Goal: Transaction & Acquisition: Purchase product/service

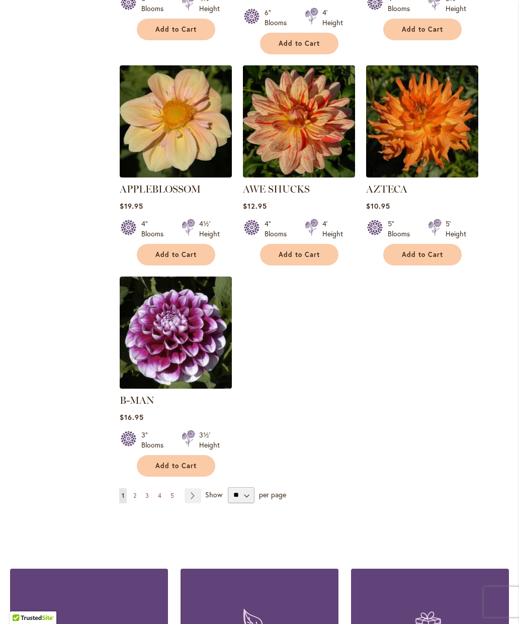
scroll to position [1105, 0]
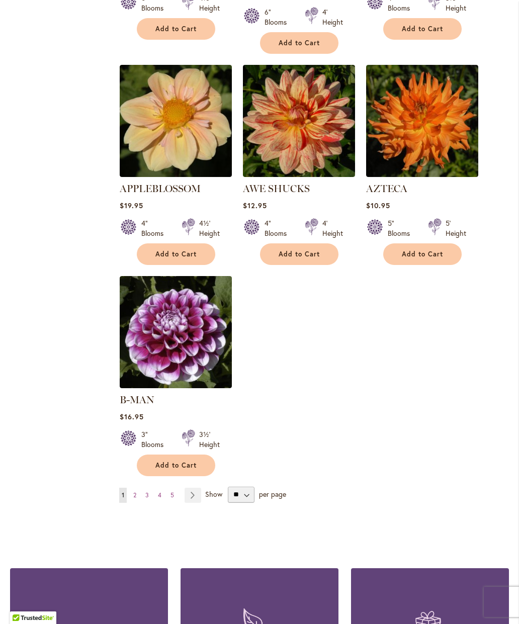
click at [138, 488] on link "Page 2" at bounding box center [135, 495] width 8 height 15
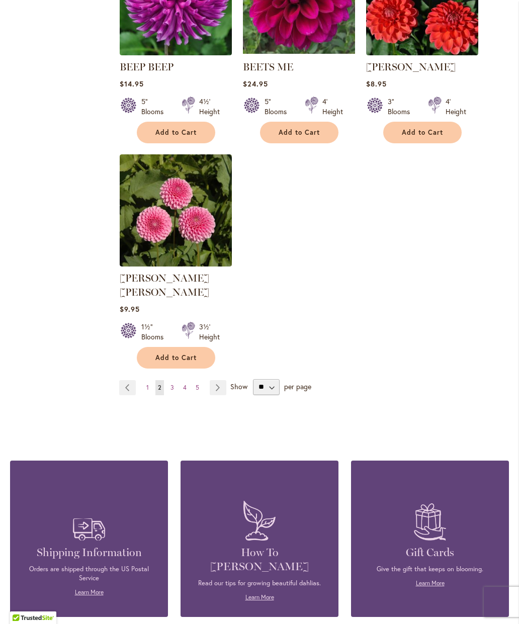
scroll to position [1214, 0]
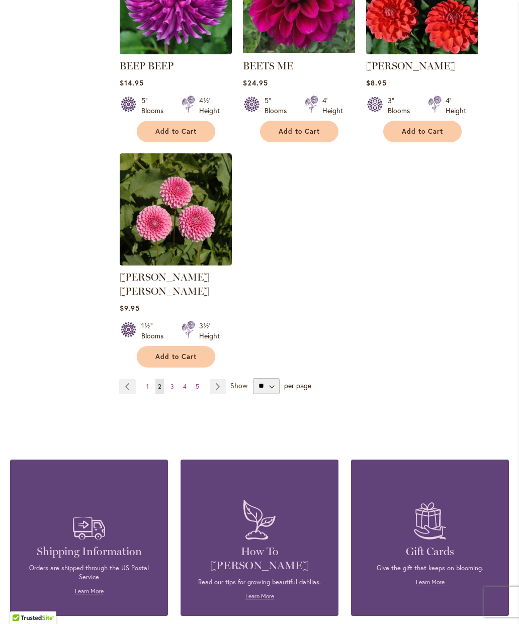
click at [176, 379] on link "Page 3" at bounding box center [172, 386] width 9 height 15
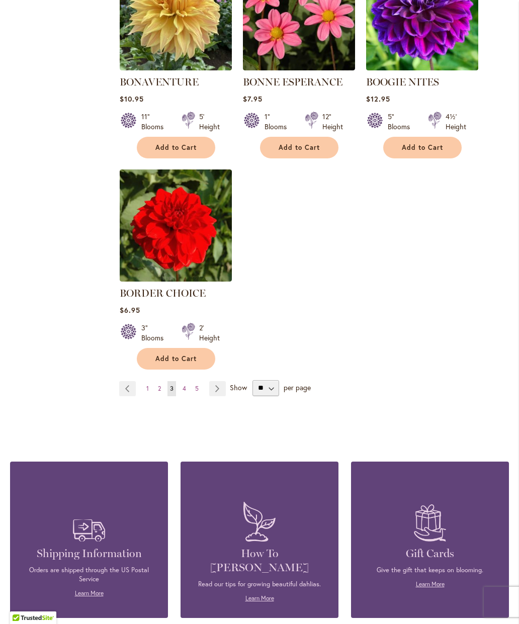
scroll to position [1203, 0]
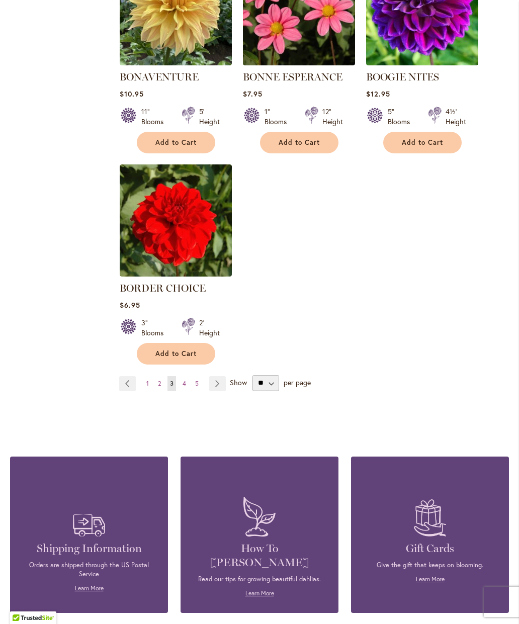
click at [187, 380] on link "Page 4" at bounding box center [184, 383] width 9 height 15
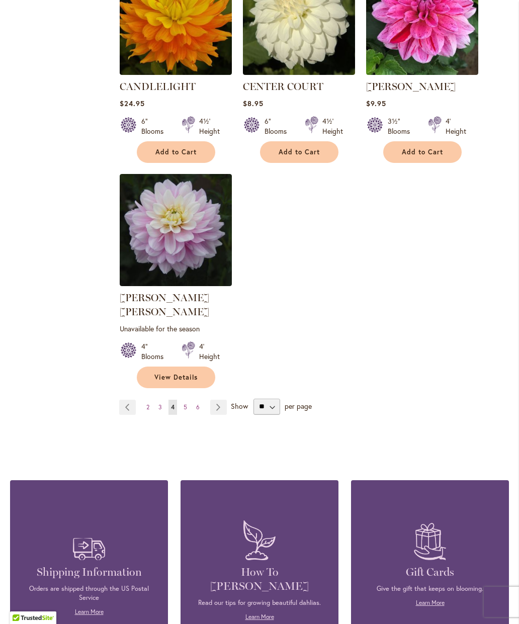
scroll to position [1209, 0]
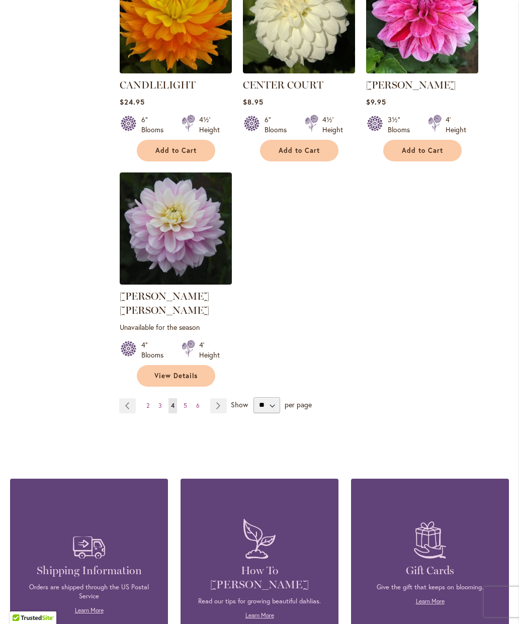
click at [189, 398] on link "Page 5" at bounding box center [185, 405] width 9 height 15
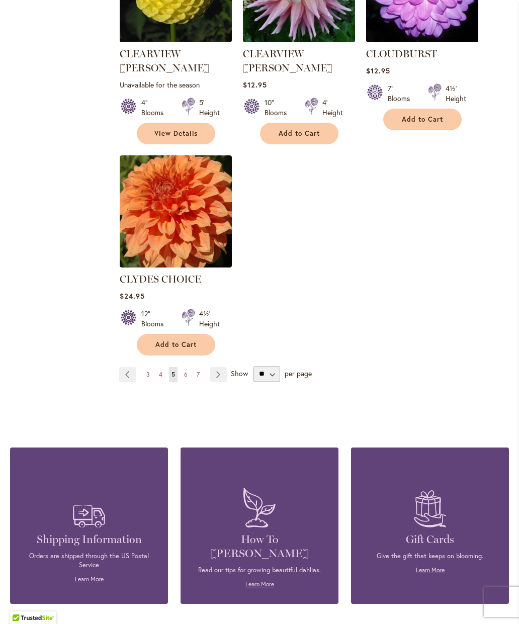
scroll to position [1246, 0]
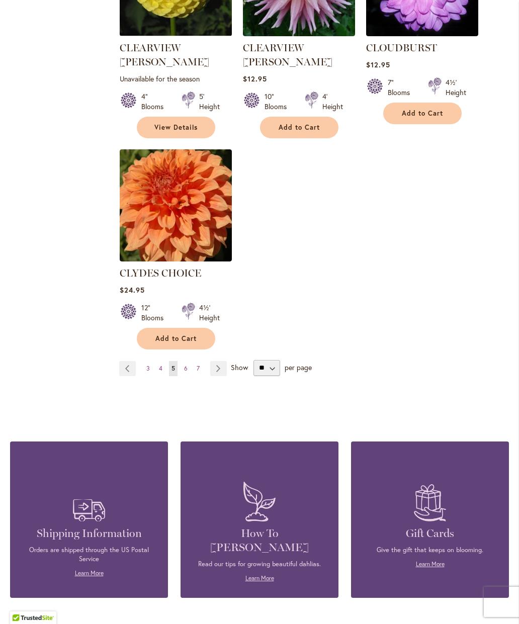
click at [182, 361] on link "Page 6" at bounding box center [186, 368] width 9 height 15
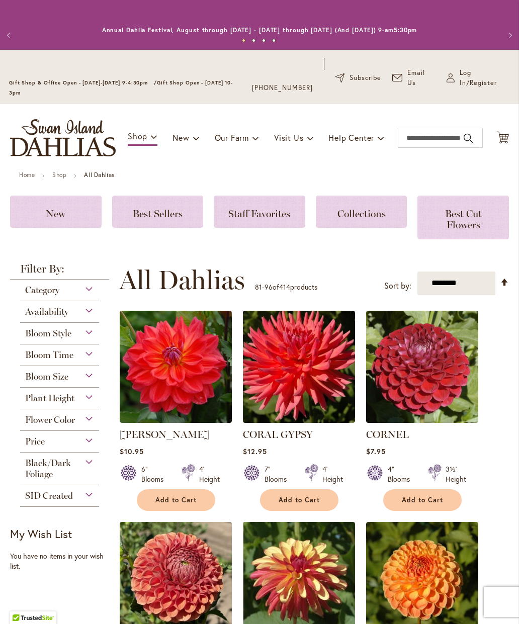
click at [470, 496] on div "Add to Cart" at bounding box center [422, 500] width 111 height 22
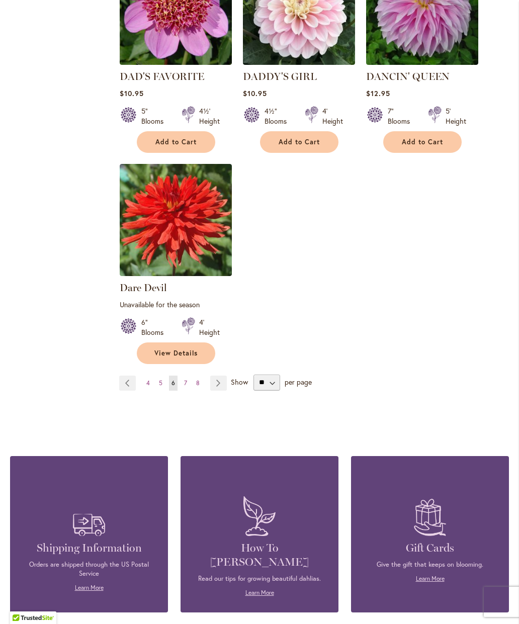
scroll to position [1228, 0]
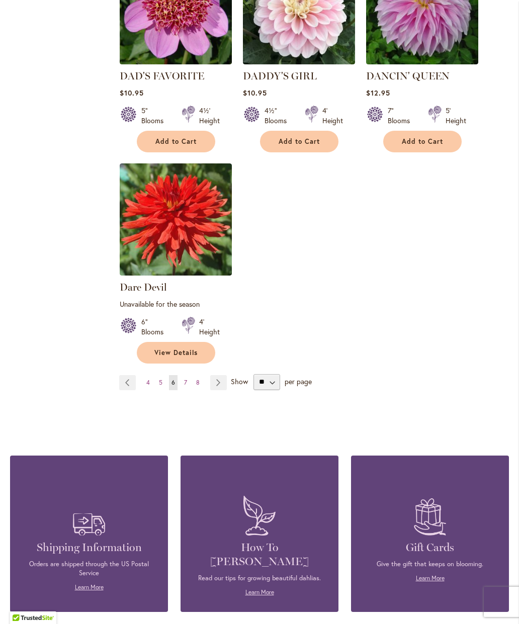
click at [188, 382] on link "Page 7" at bounding box center [186, 382] width 8 height 15
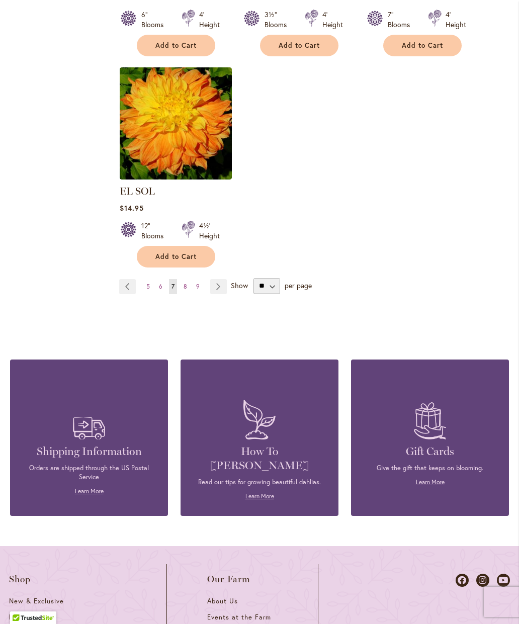
scroll to position [1315, 0]
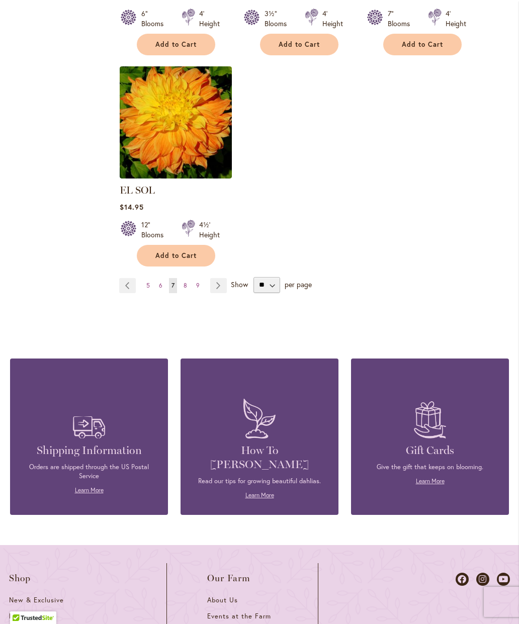
click at [186, 282] on span "8" at bounding box center [186, 286] width 4 height 8
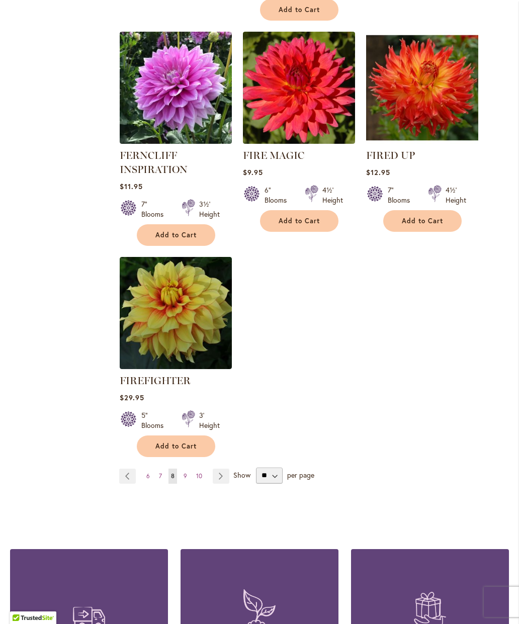
scroll to position [1156, 0]
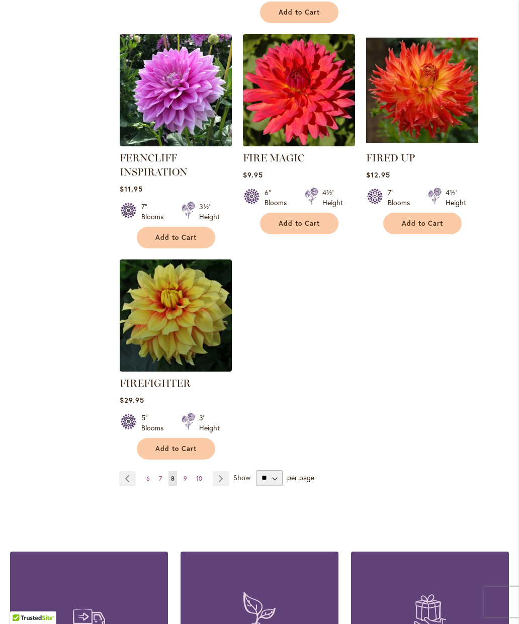
click at [185, 482] on span "9" at bounding box center [186, 479] width 4 height 8
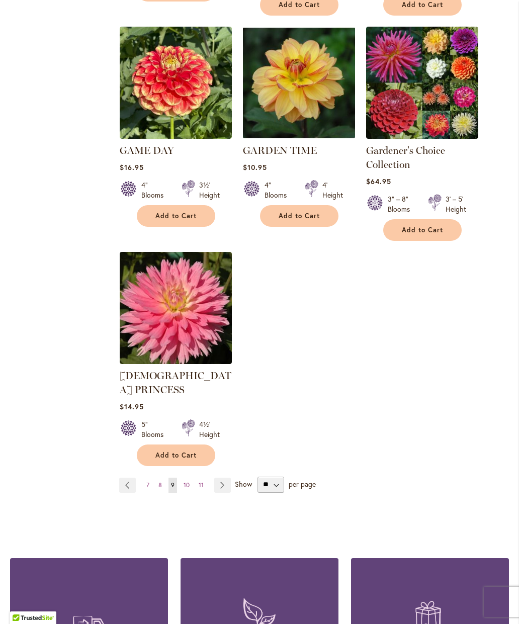
scroll to position [1175, 0]
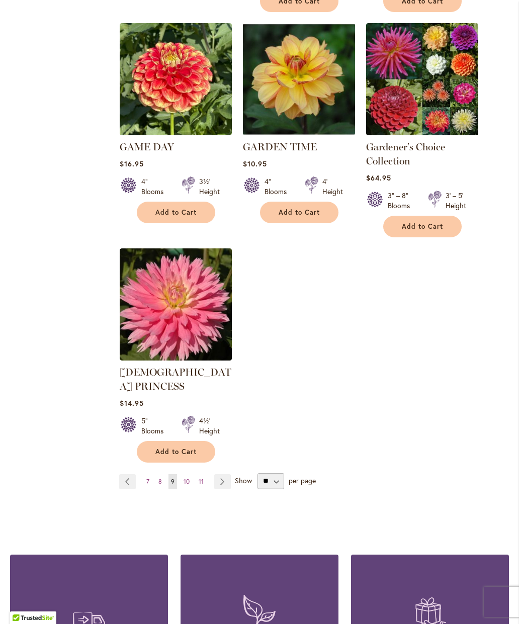
click at [187, 478] on span "10" at bounding box center [187, 482] width 6 height 8
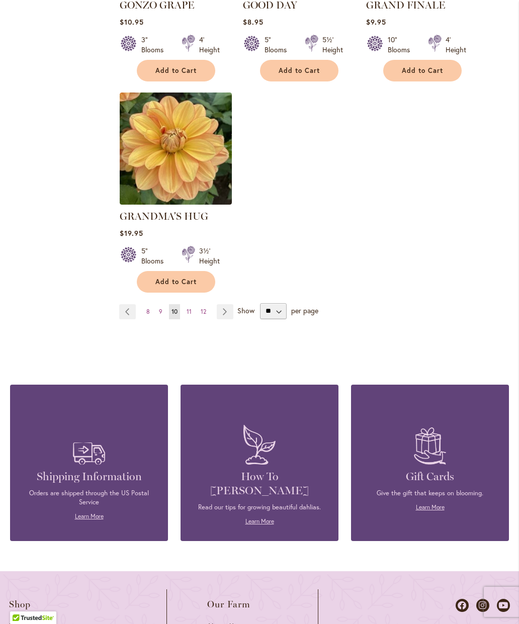
scroll to position [1301, 0]
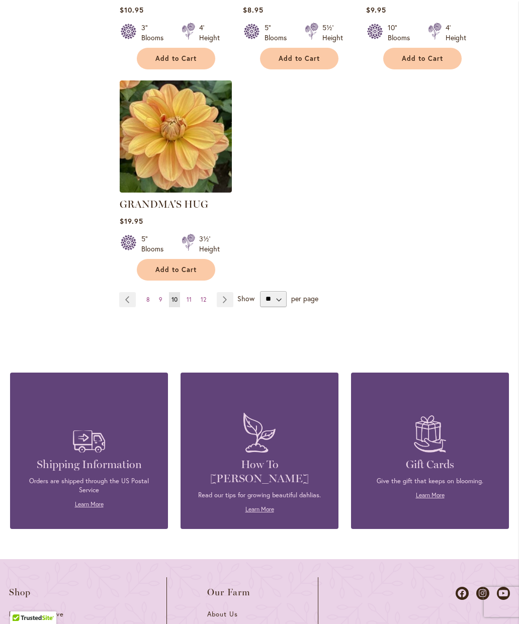
click at [188, 296] on span "11" at bounding box center [189, 300] width 5 height 8
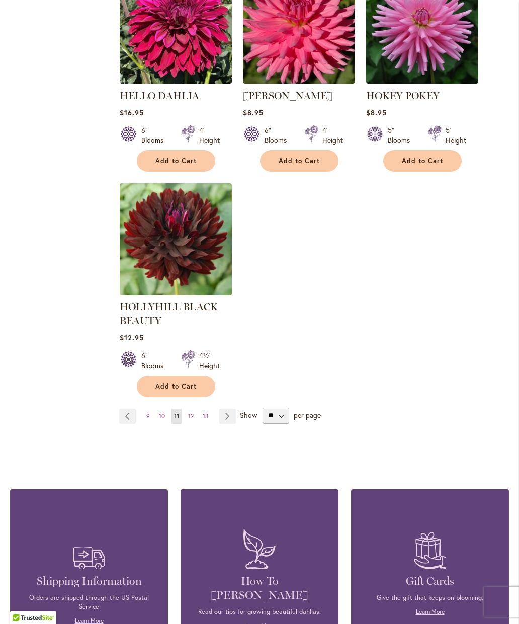
scroll to position [1223, 0]
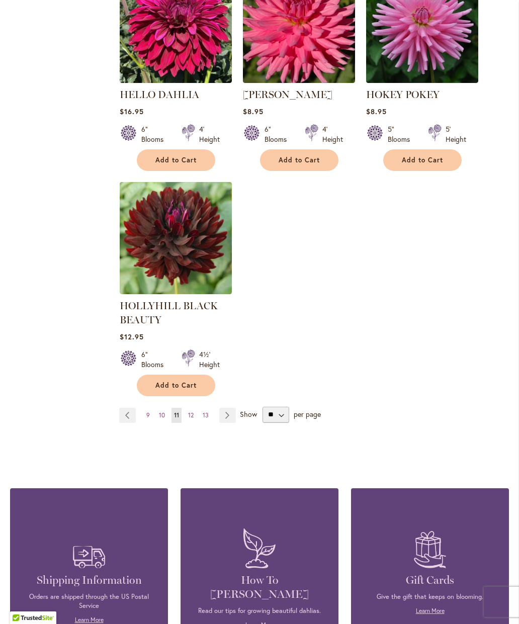
click at [190, 413] on span "12" at bounding box center [191, 415] width 6 height 8
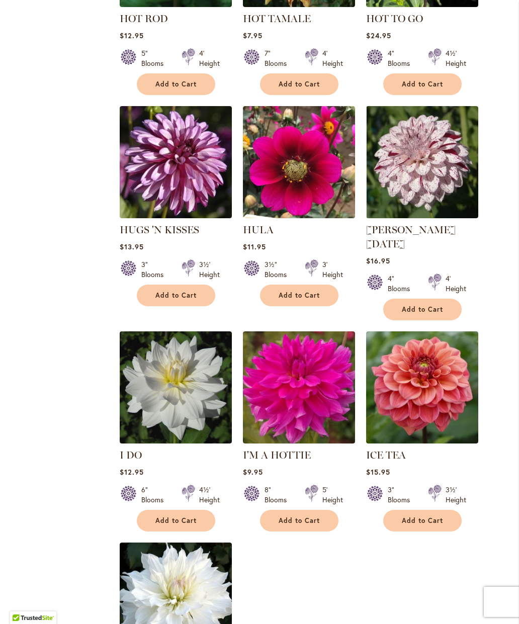
scroll to position [839, 0]
